Goal: Task Accomplishment & Management: Manage account settings

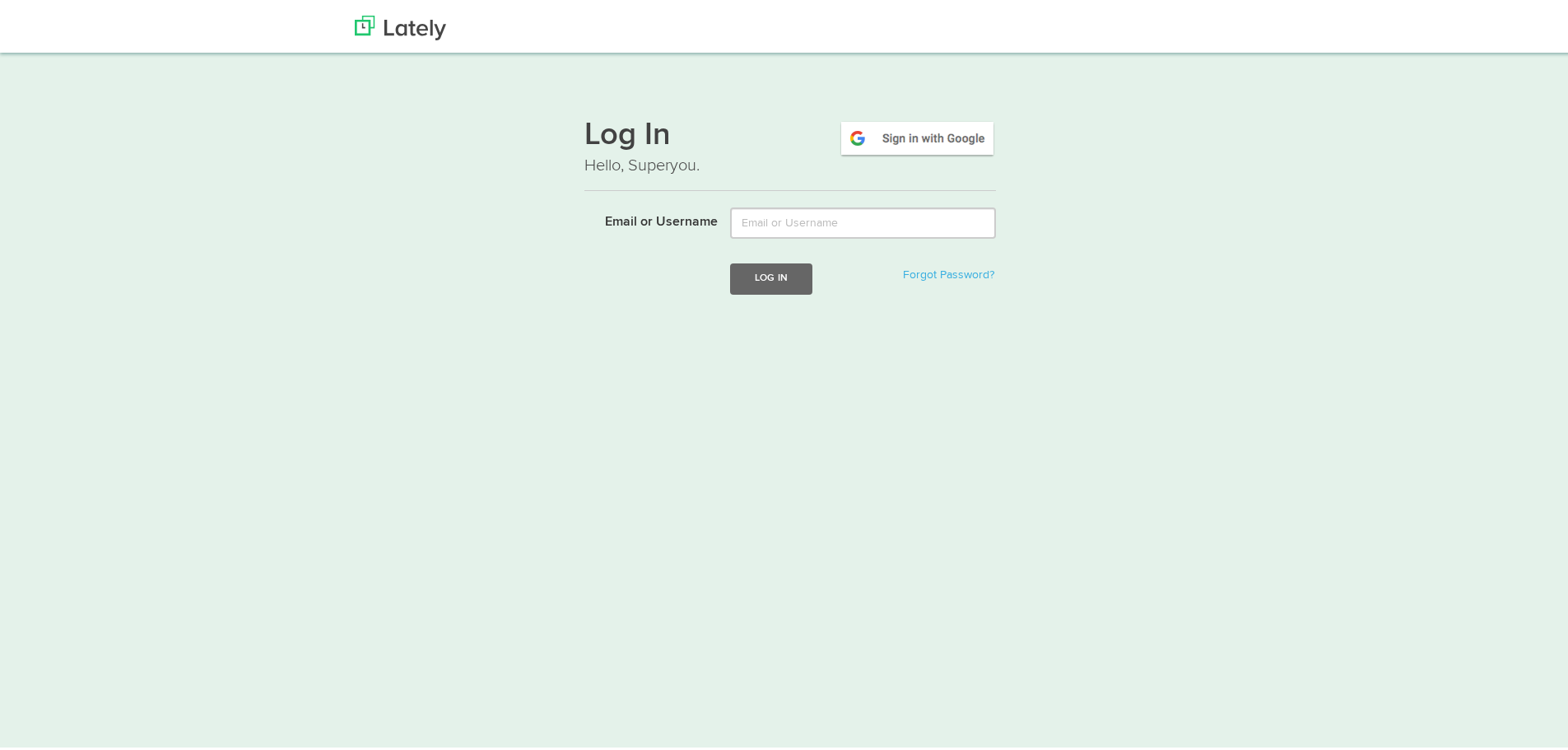
click at [767, 239] on form "Email or Username Log In Forgot Password?" at bounding box center [790, 259] width 412 height 112
click at [795, 208] on input "Email or Username" at bounding box center [863, 220] width 266 height 31
type input "[EMAIL_ADDRESS][DOMAIN_NAME]"
click at [970, 130] on img at bounding box center [917, 134] width 157 height 38
click at [619, 138] on h1 "Log In" at bounding box center [790, 133] width 412 height 35
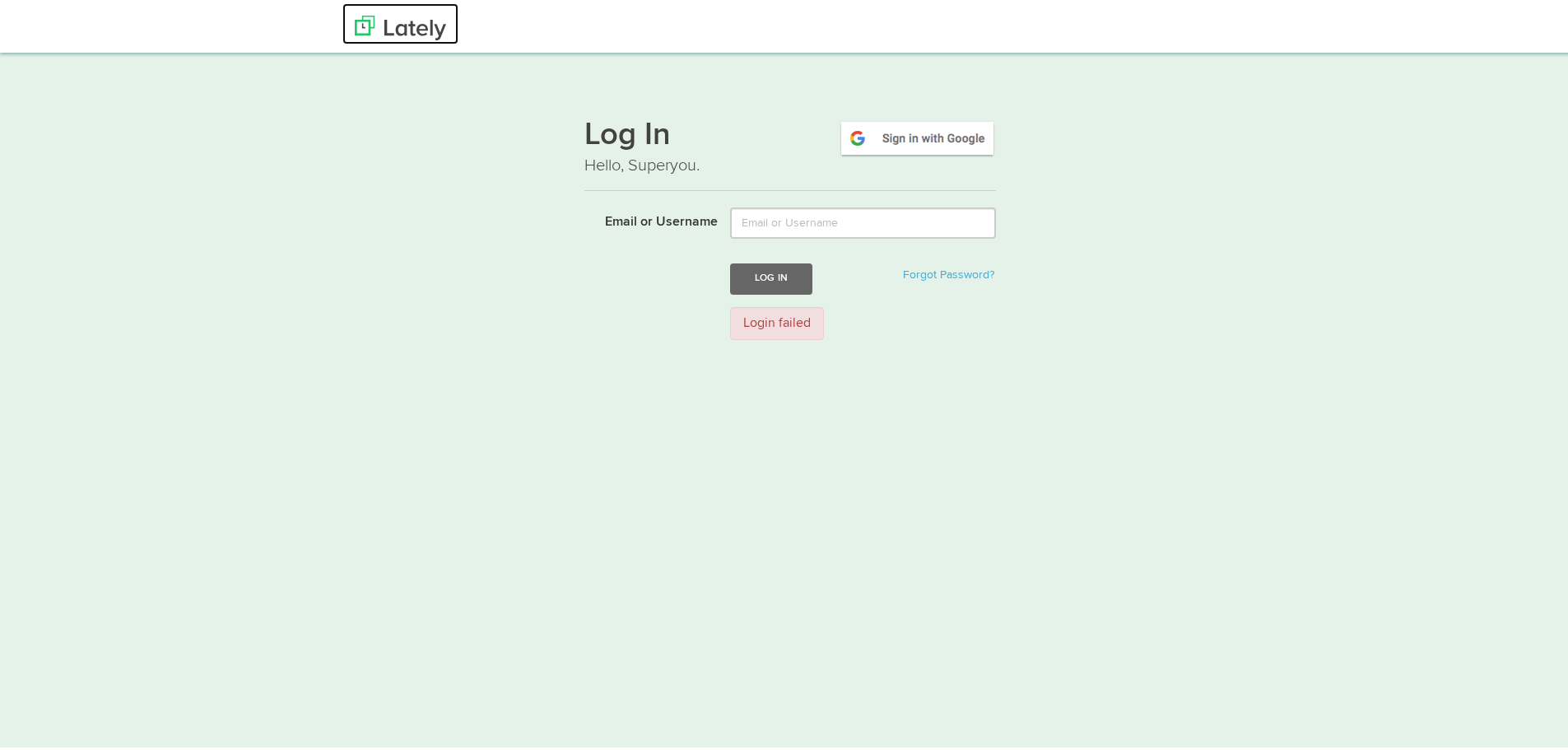
click at [372, 21] on img at bounding box center [400, 24] width 91 height 24
click at [407, 24] on img at bounding box center [400, 24] width 91 height 24
